Goal: Transaction & Acquisition: Purchase product/service

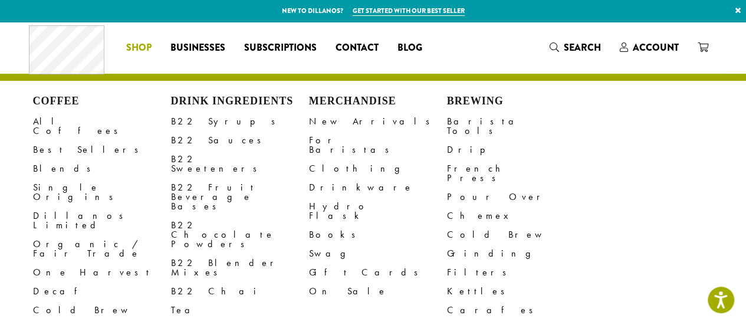
click at [156, 44] on li "Coffee All Coffees Best Sellers Blends Single Origins Dillanos Limited Organic …" at bounding box center [139, 47] width 44 height 19
click at [121, 43] on link "Shop" at bounding box center [139, 47] width 44 height 19
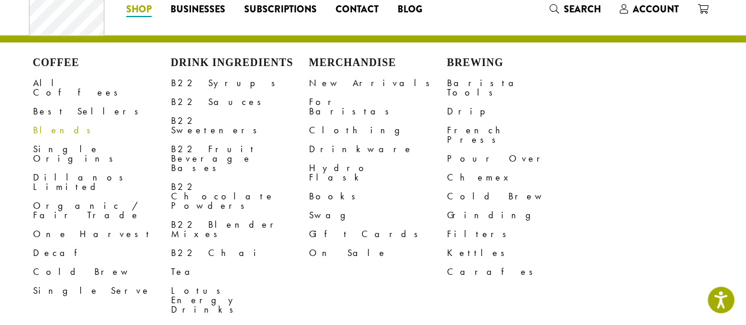
scroll to position [39, 0]
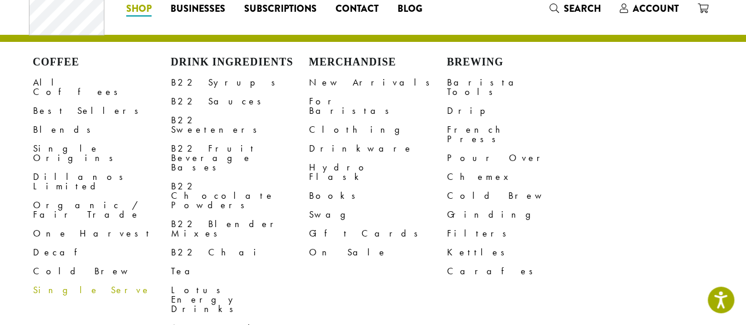
click at [68, 281] on link "Single Serve" at bounding box center [102, 290] width 138 height 19
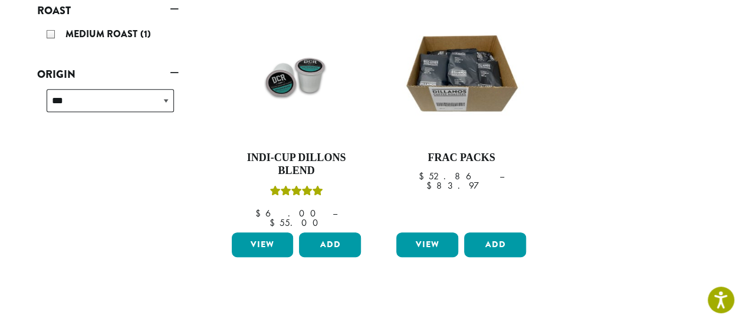
scroll to position [198, 0]
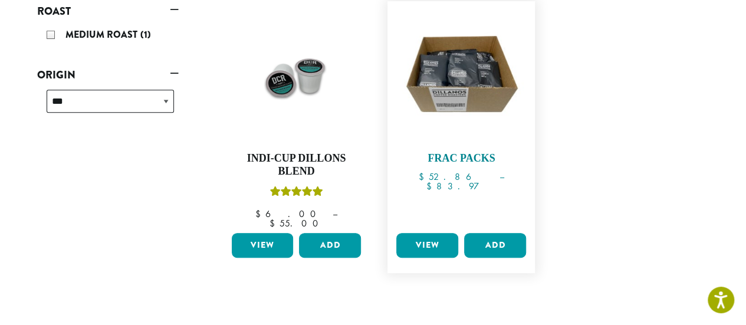
click at [439, 155] on h4 "Frac Packs" at bounding box center [462, 158] width 136 height 13
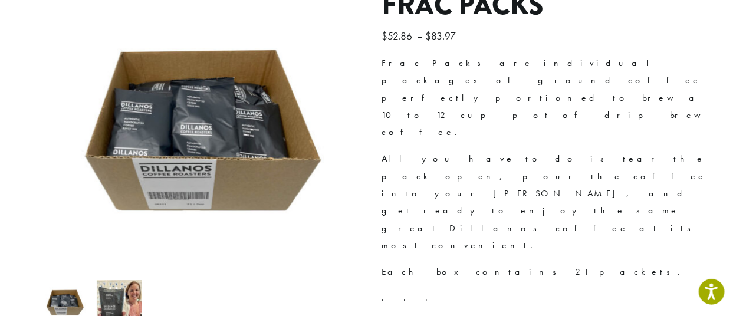
scroll to position [205, 0]
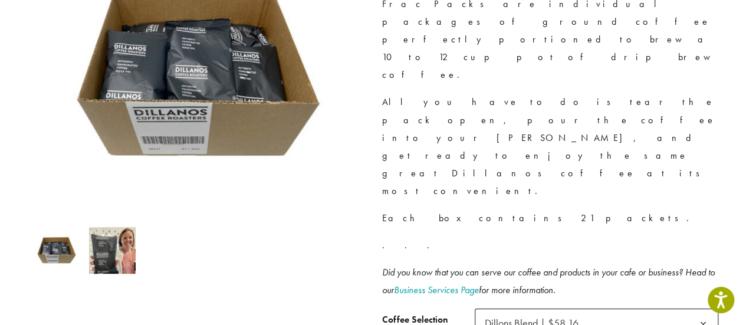
click at [554, 316] on span "Dillons Blend | $58.16" at bounding box center [532, 323] width 94 height 14
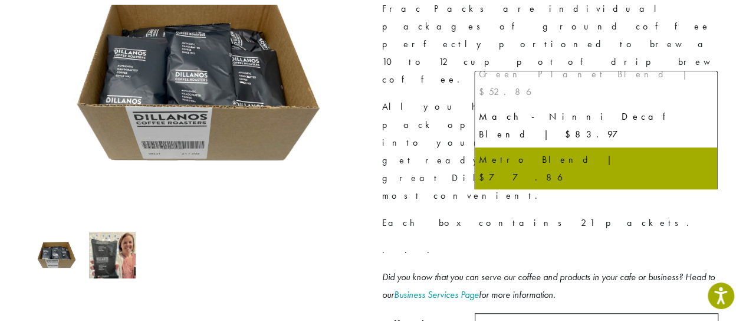
scroll to position [105, 0]
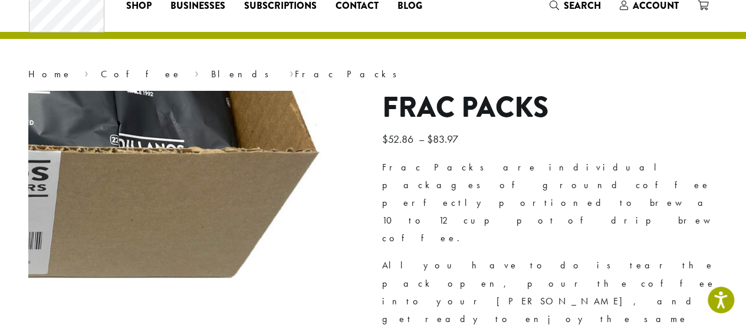
scroll to position [39, 0]
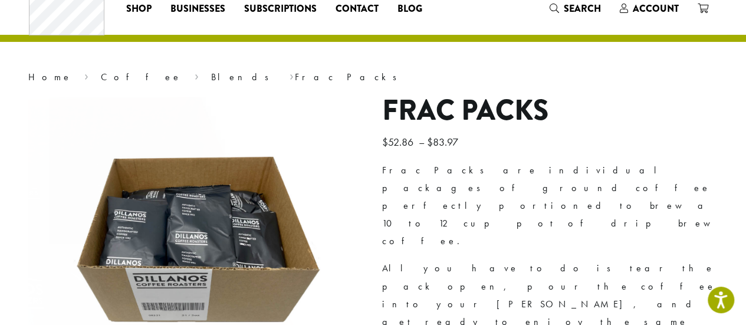
click at [412, 243] on div "Frac Packs are individual packages of ground coffee perfectly portioned to brew…" at bounding box center [550, 314] width 336 height 304
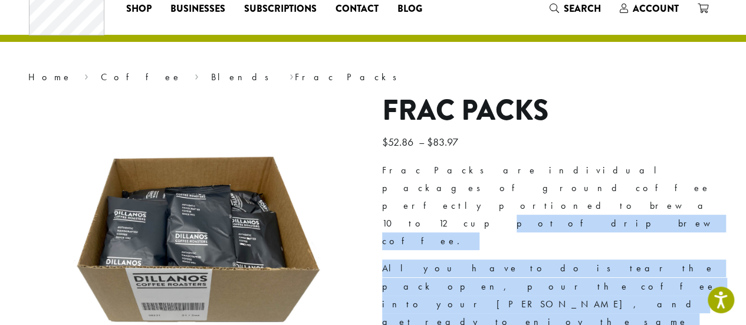
drag, startPoint x: 497, startPoint y: 266, endPoint x: 399, endPoint y: 187, distance: 126.3
click at [399, 187] on div "Frac Packs are individual packages of ground coffee perfectly portioned to brew…" at bounding box center [550, 314] width 336 height 304
click at [396, 186] on p "Frac Packs are individual packages of ground coffee perfectly portioned to brew…" at bounding box center [550, 206] width 336 height 88
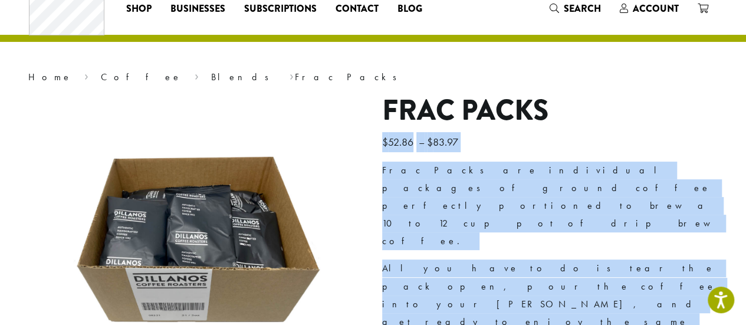
drag, startPoint x: 383, startPoint y: 140, endPoint x: 510, endPoint y: 297, distance: 201.8
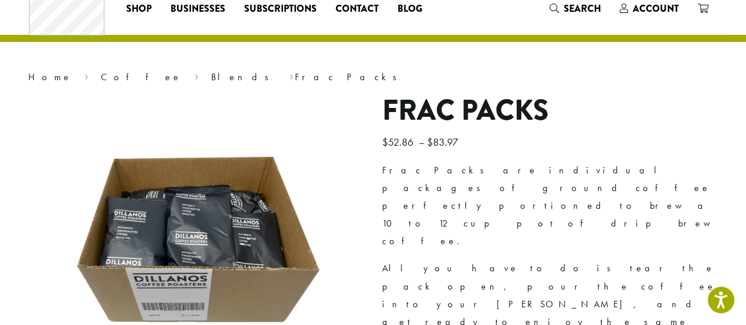
drag, startPoint x: 519, startPoint y: 282, endPoint x: 428, endPoint y: 164, distance: 148.6
drag, startPoint x: 428, startPoint y: 164, endPoint x: 394, endPoint y: 148, distance: 37.7
click at [394, 148] on bdi "$ 52.86" at bounding box center [399, 142] width 34 height 14
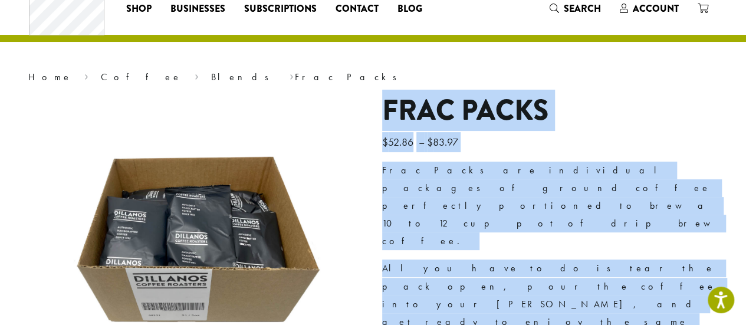
drag, startPoint x: 383, startPoint y: 113, endPoint x: 480, endPoint y: 297, distance: 208.0
